Goal: Task Accomplishment & Management: Manage account settings

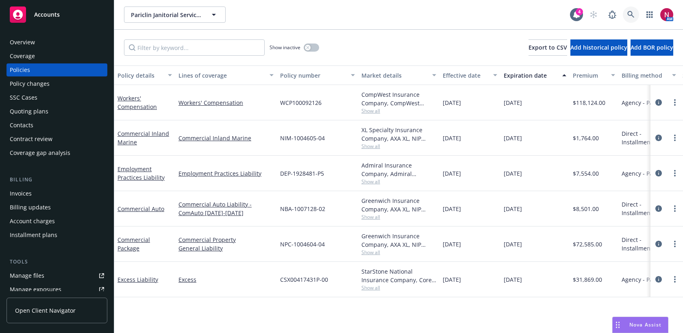
click at [632, 11] on icon at bounding box center [631, 14] width 7 height 7
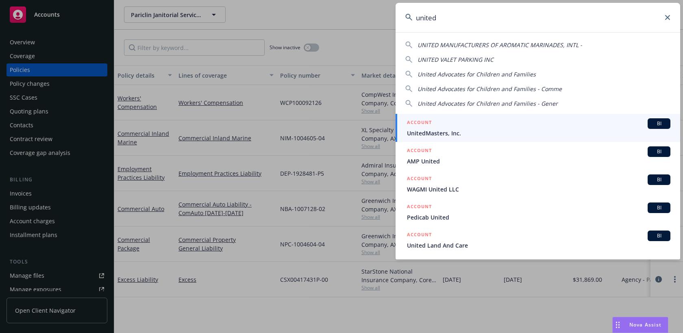
type input "united"
click at [557, 127] on div "ACCOUNT BI" at bounding box center [539, 123] width 264 height 11
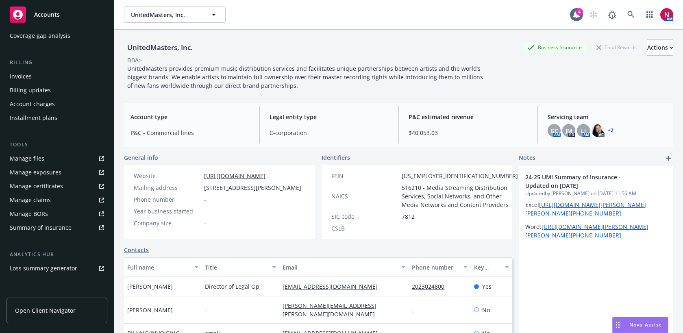
scroll to position [197, 0]
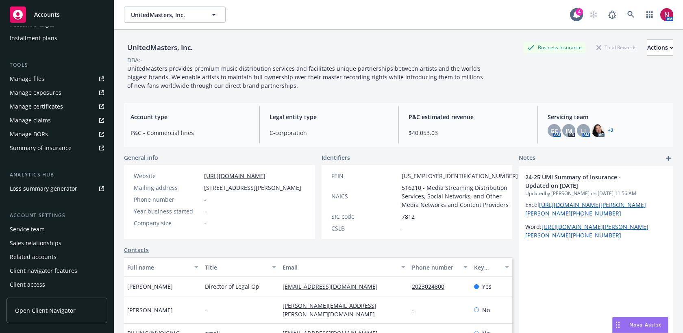
click at [49, 231] on div "Service team" at bounding box center [57, 229] width 94 height 13
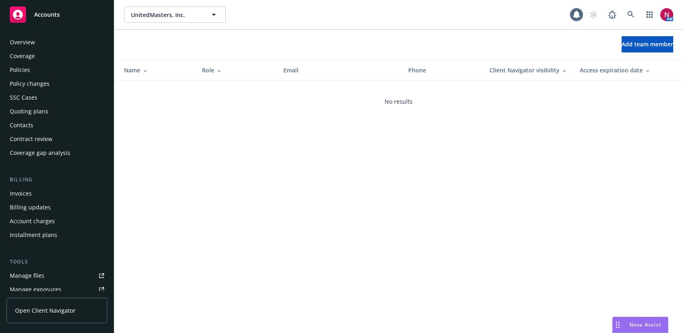
scroll to position [197, 0]
